Goal: Task Accomplishment & Management: Manage account settings

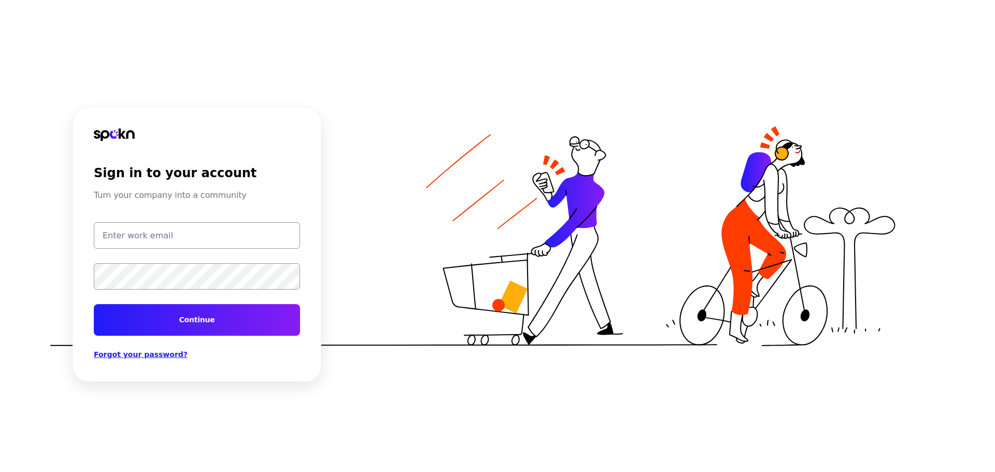
click at [220, 236] on input "email" at bounding box center [197, 235] width 206 height 26
click at [236, 221] on div "Sign in to your account Turn your company into a community Continue Forgot your…" at bounding box center [197, 263] width 206 height 195
drag, startPoint x: 177, startPoint y: 237, endPoint x: 215, endPoint y: 228, distance: 38.5
click at [177, 237] on input "email" at bounding box center [197, 235] width 206 height 26
type input "[PERSON_NAME][EMAIL_ADDRESS][PERSON_NAME][DOMAIN_NAME]"
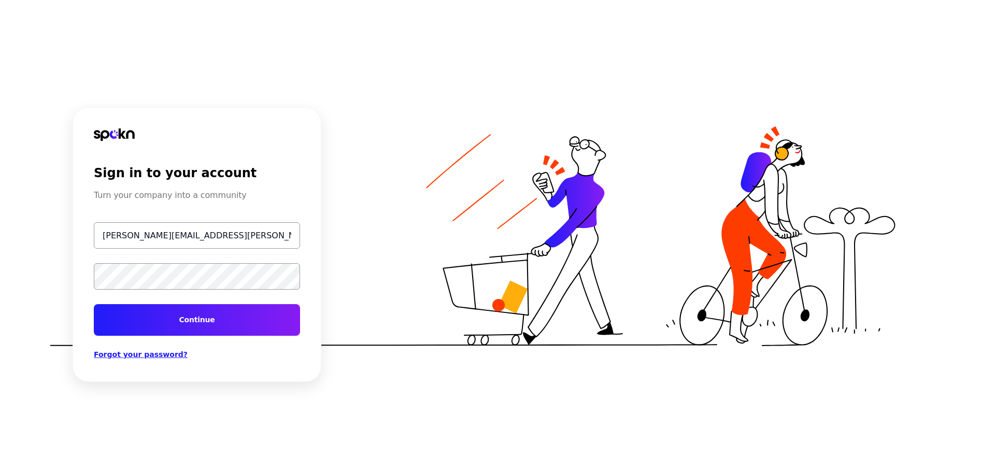
click at [94, 304] on button "Continue" at bounding box center [197, 320] width 206 height 32
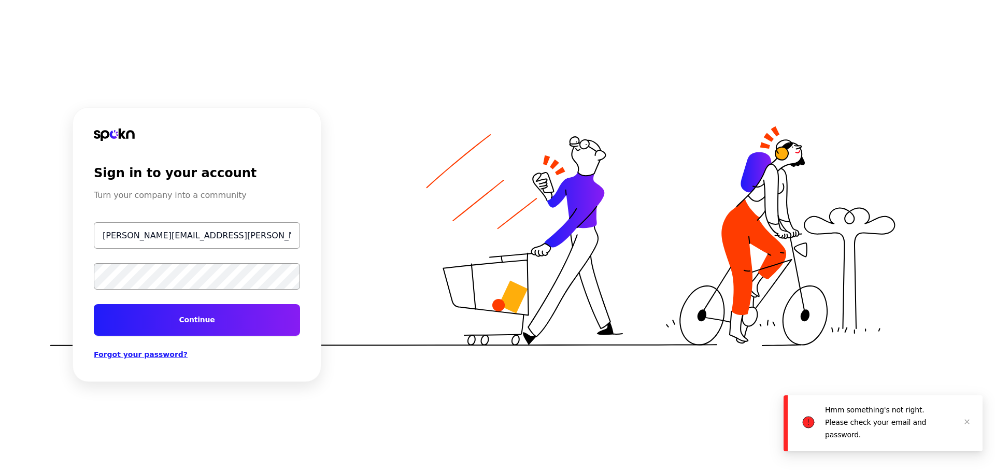
click at [0, 270] on div "Sign in to your account Turn your company into a community [PERSON_NAME][EMAIL_…" at bounding box center [497, 236] width 995 height 472
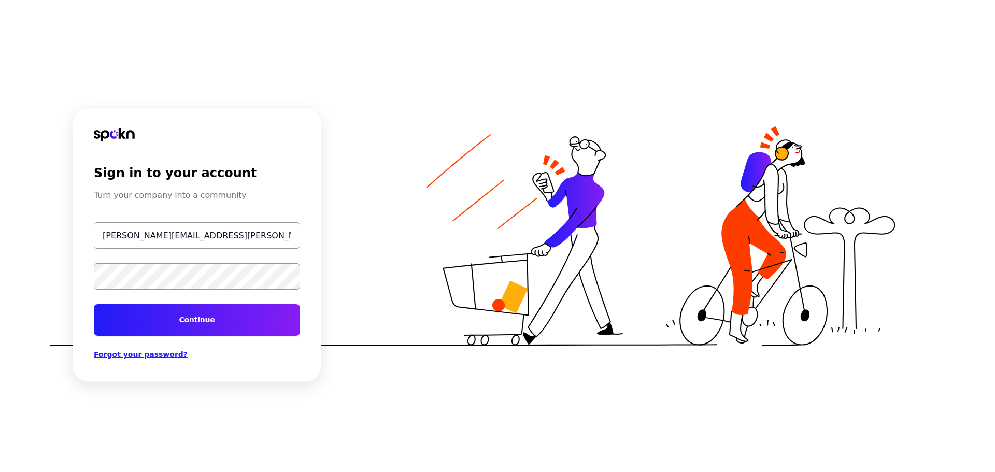
click at [94, 304] on button "Continue" at bounding box center [197, 320] width 206 height 32
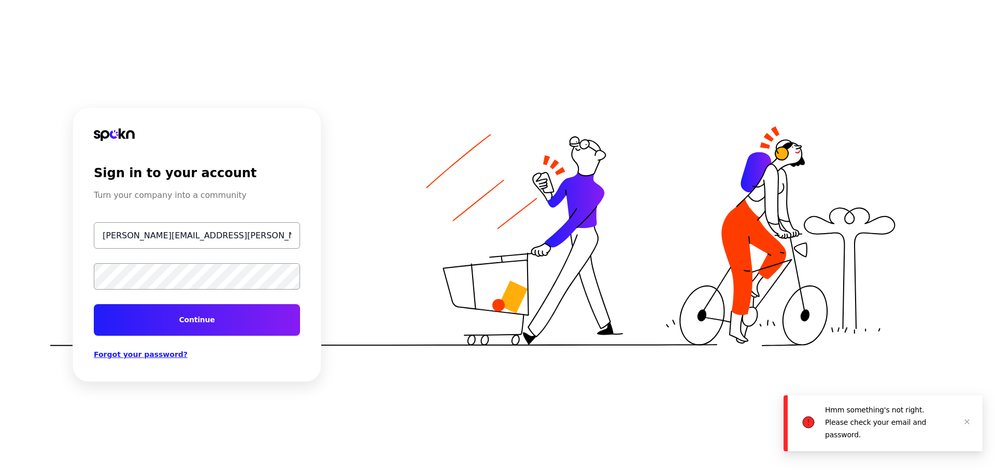
click at [162, 356] on span "Forgot your password?" at bounding box center [141, 354] width 94 height 8
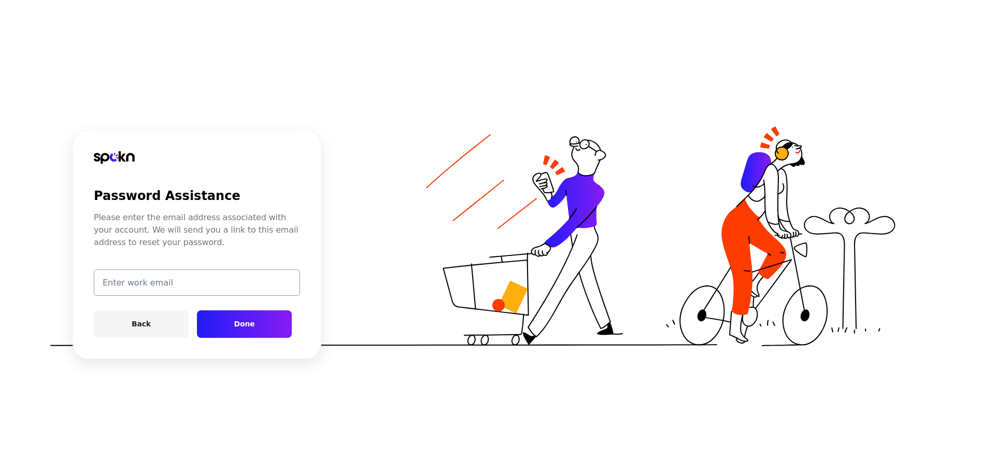
click at [190, 287] on input "email" at bounding box center [197, 283] width 206 height 26
type input "[PERSON_NAME][EMAIL_ADDRESS][PERSON_NAME][DOMAIN_NAME]"
click at [240, 316] on button "Done" at bounding box center [244, 323] width 95 height 27
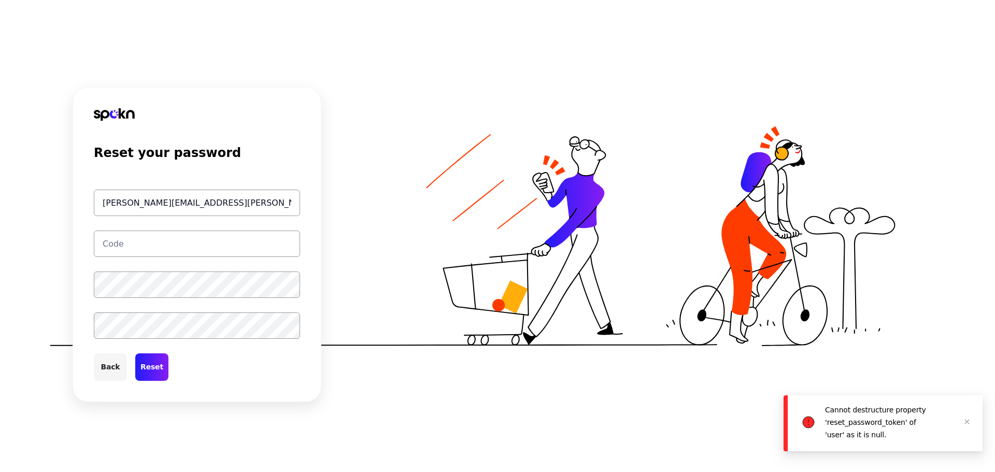
click at [194, 242] on input "text" at bounding box center [197, 244] width 206 height 26
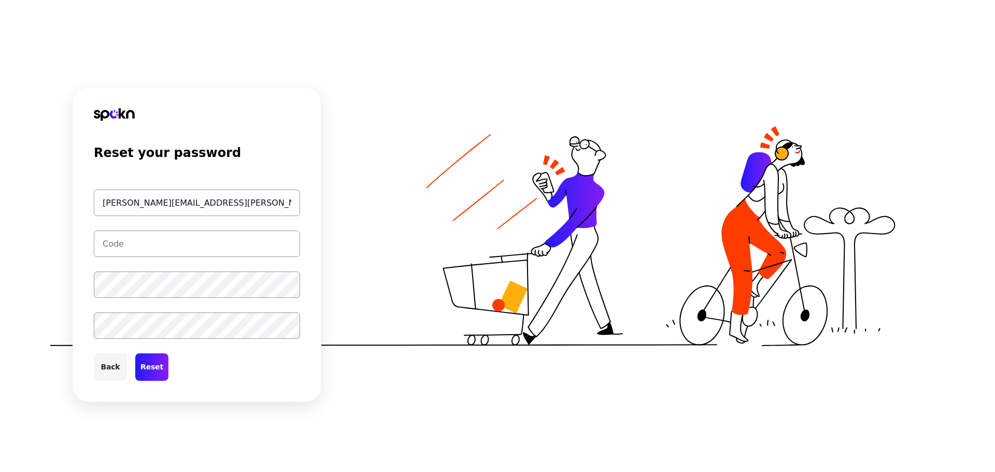
click at [169, 236] on input "text" at bounding box center [197, 244] width 206 height 26
